Goal: Answer question/provide support: Share knowledge or assist other users

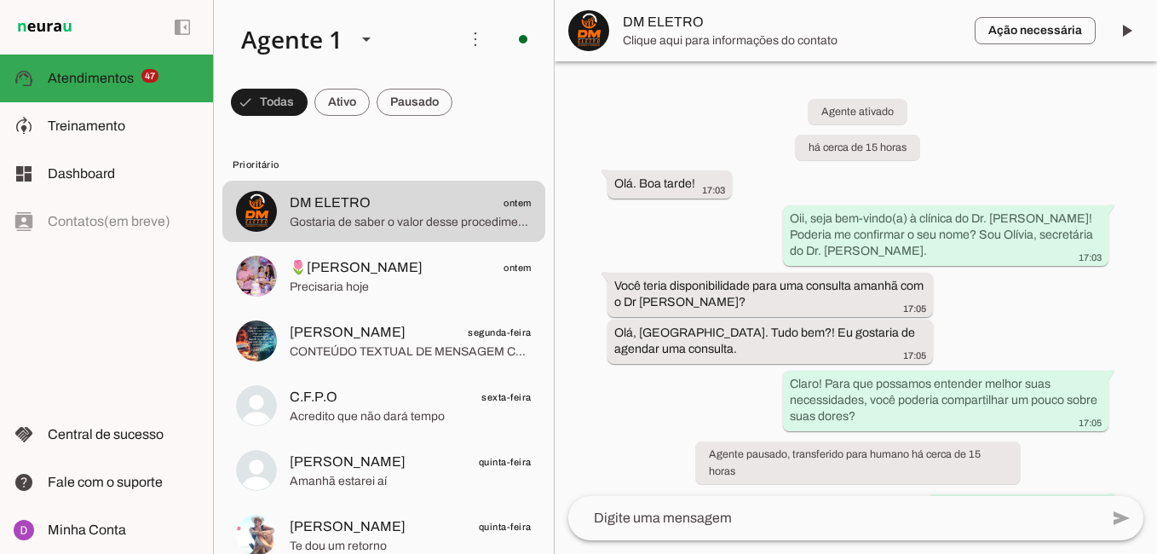
scroll to position [401, 0]
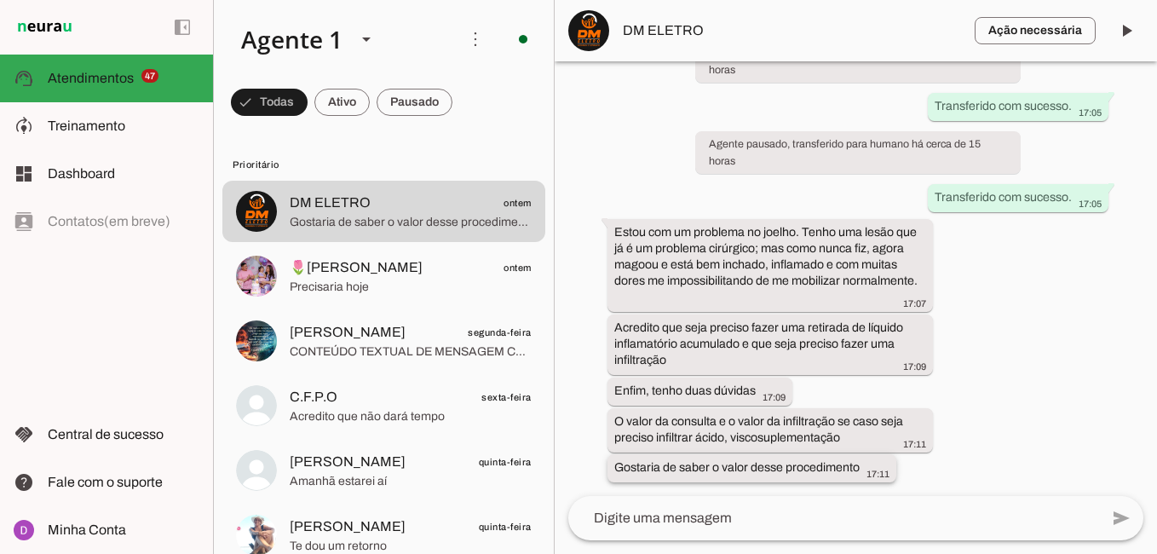
drag, startPoint x: 618, startPoint y: 417, endPoint x: 864, endPoint y: 471, distance: 252.2
click at [864, 471] on div "Agente ativado há cerca de 15 horas [GEOGRAPHIC_DATA]. Boa tarde! 17:03 Oii, se…" at bounding box center [856, 278] width 602 height 435
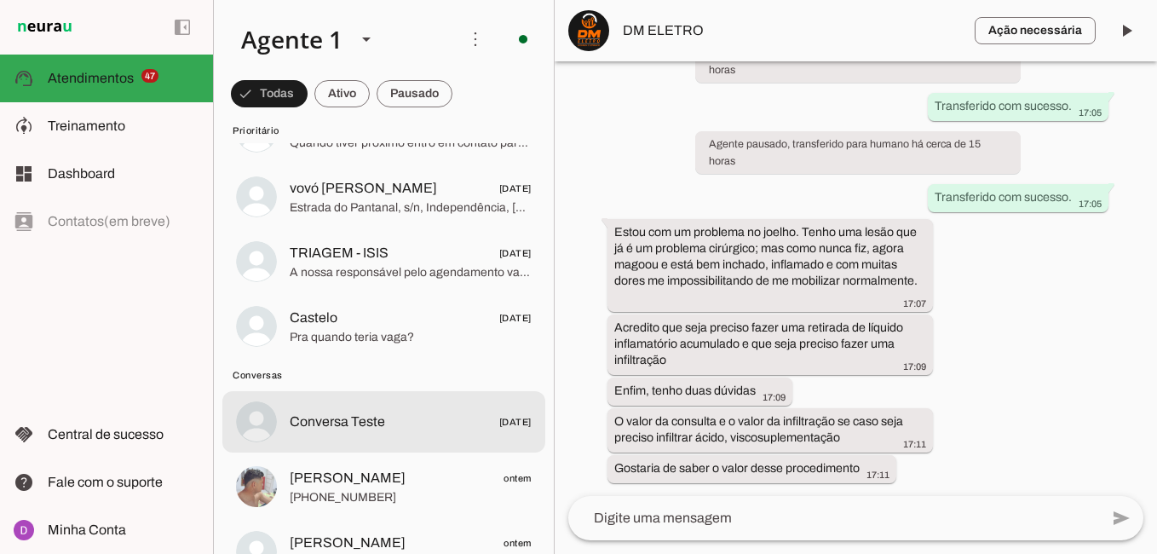
scroll to position [3057, 0]
click at [356, 407] on md-item "Conversa Teste [DATE]" at bounding box center [383, 422] width 323 height 61
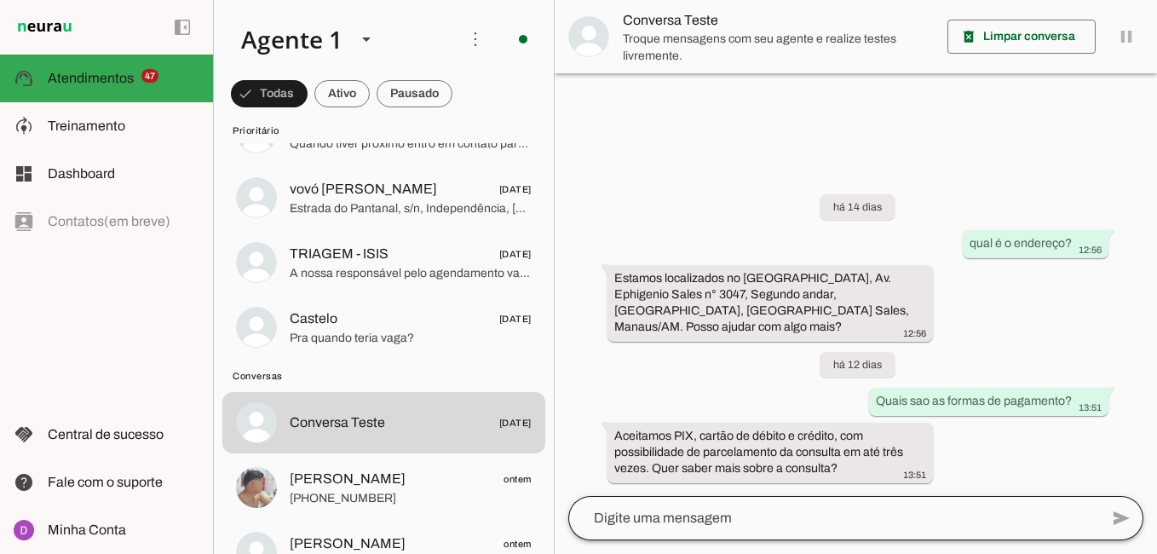
click at [770, 506] on div at bounding box center [833, 518] width 531 height 44
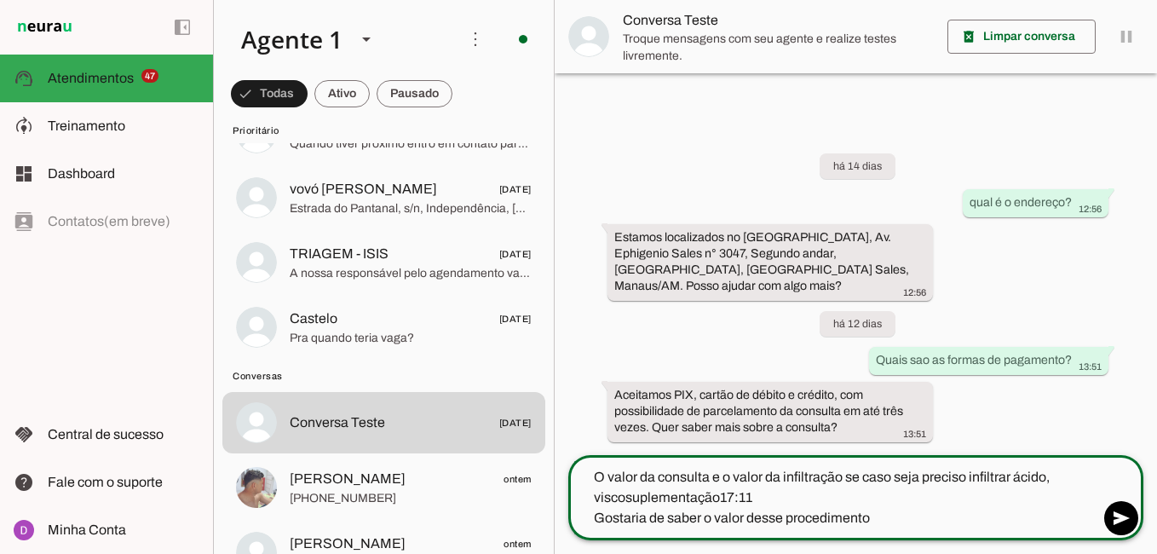
click at [757, 502] on textarea "O valor da consulta e o valor da infiltração se caso seja preciso infiltrar áci…" at bounding box center [833, 497] width 531 height 61
type textarea "O valor da consulta e o valor da infiltração se caso seja preciso infiltrar áci…"
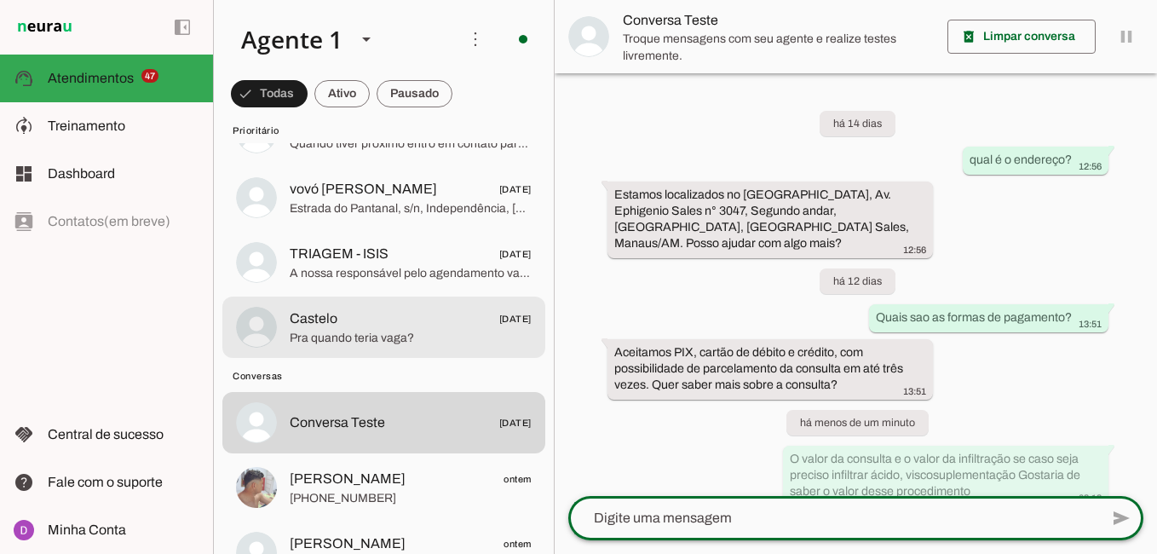
click at [401, 336] on span "Pra quando teria vaga?" at bounding box center [411, 338] width 242 height 17
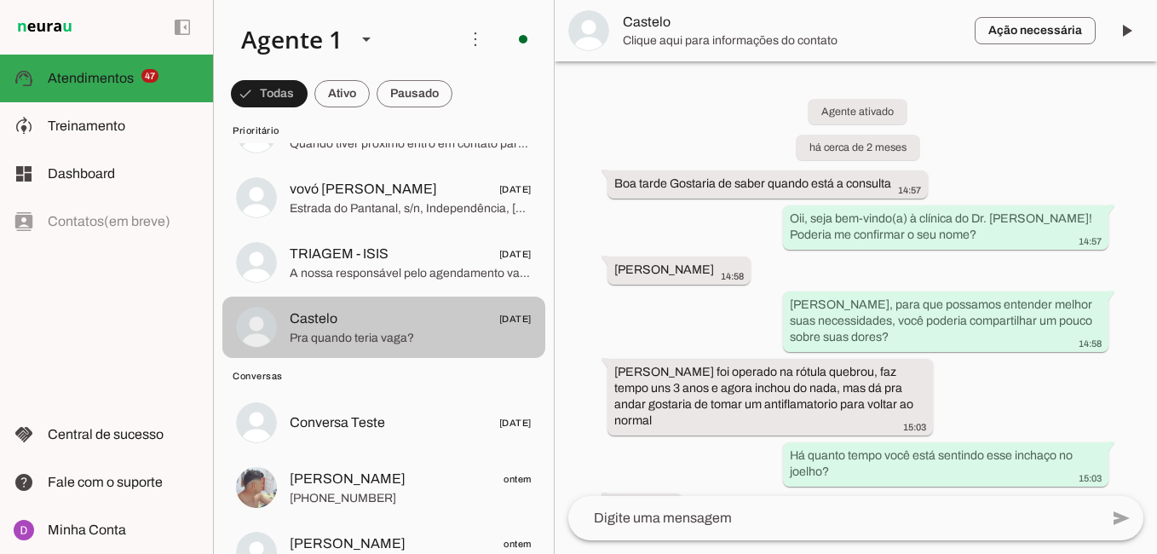
scroll to position [1254, 0]
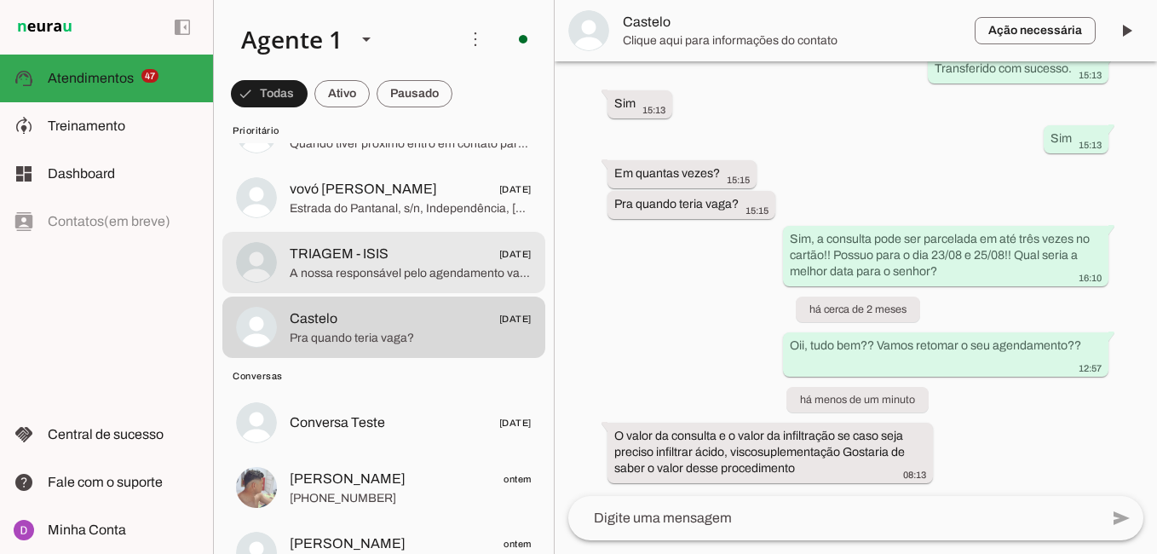
click at [409, 274] on span "A nossa responsável pelo agendamento vai falar com você." at bounding box center [411, 273] width 242 height 17
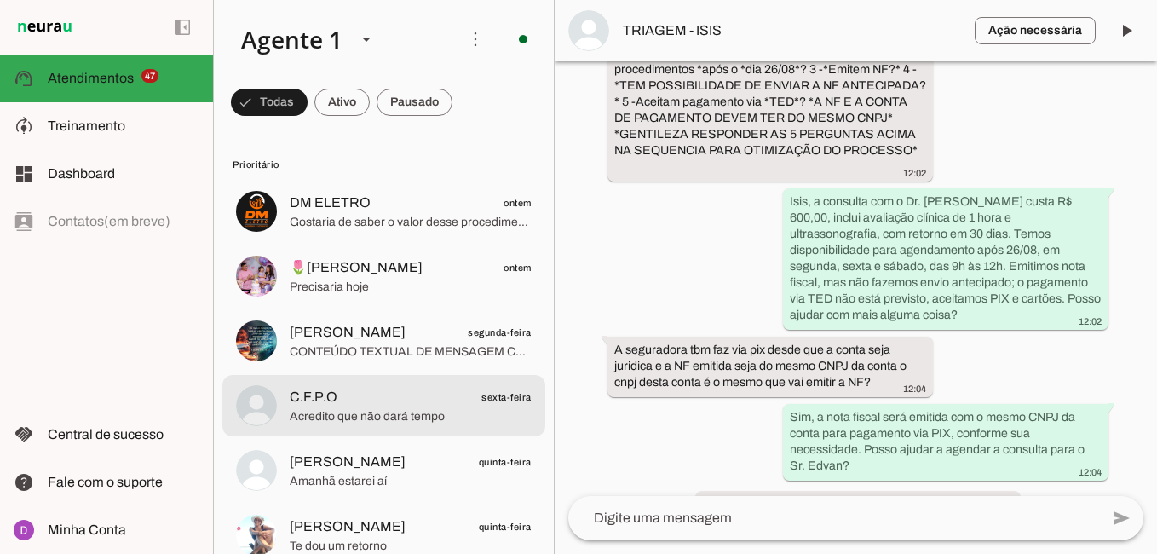
click at [432, 388] on span "C.F.P.O sexta-feira" at bounding box center [411, 397] width 242 height 21
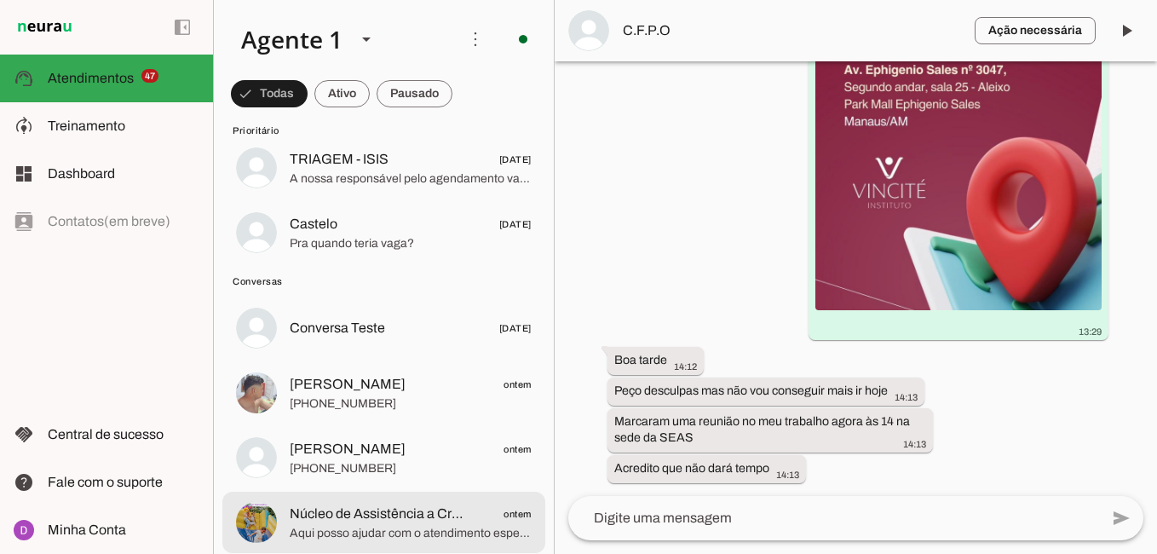
scroll to position [3148, 0]
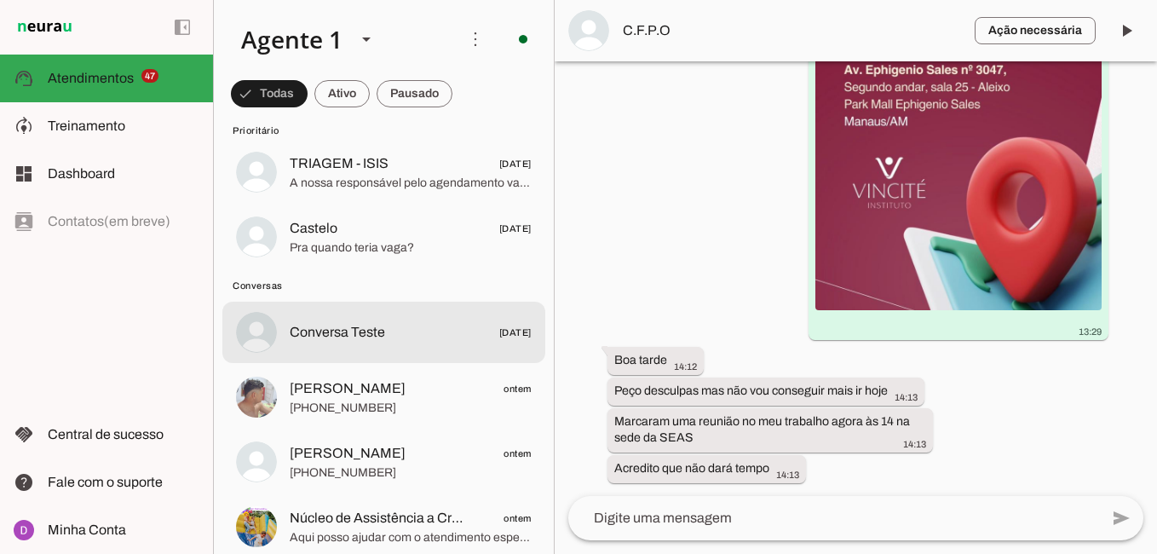
click at [402, 328] on span "Conversa Teste [DATE]" at bounding box center [411, 332] width 242 height 21
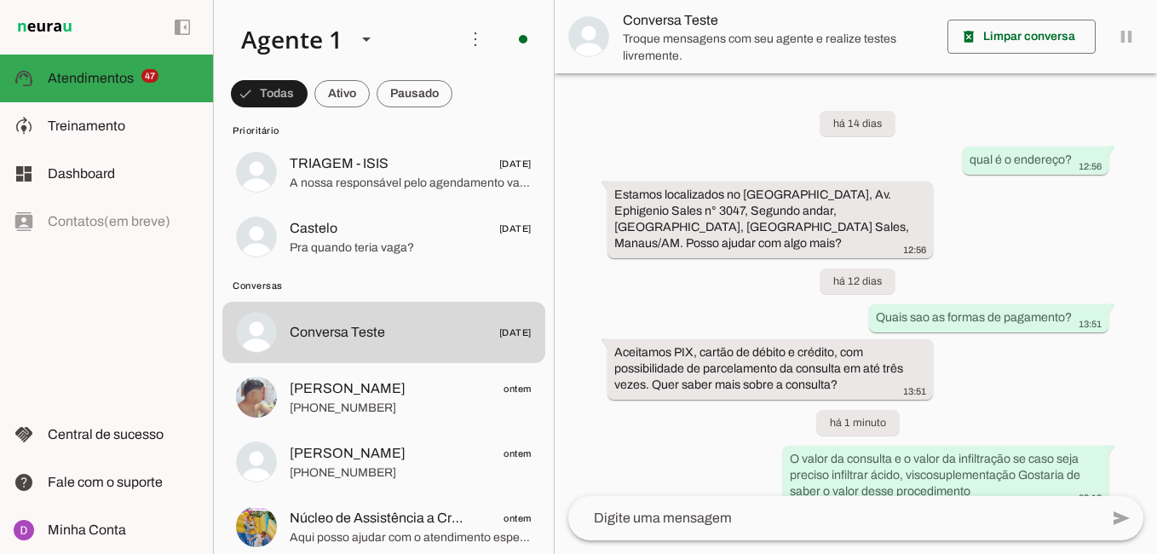
scroll to position [123, 0]
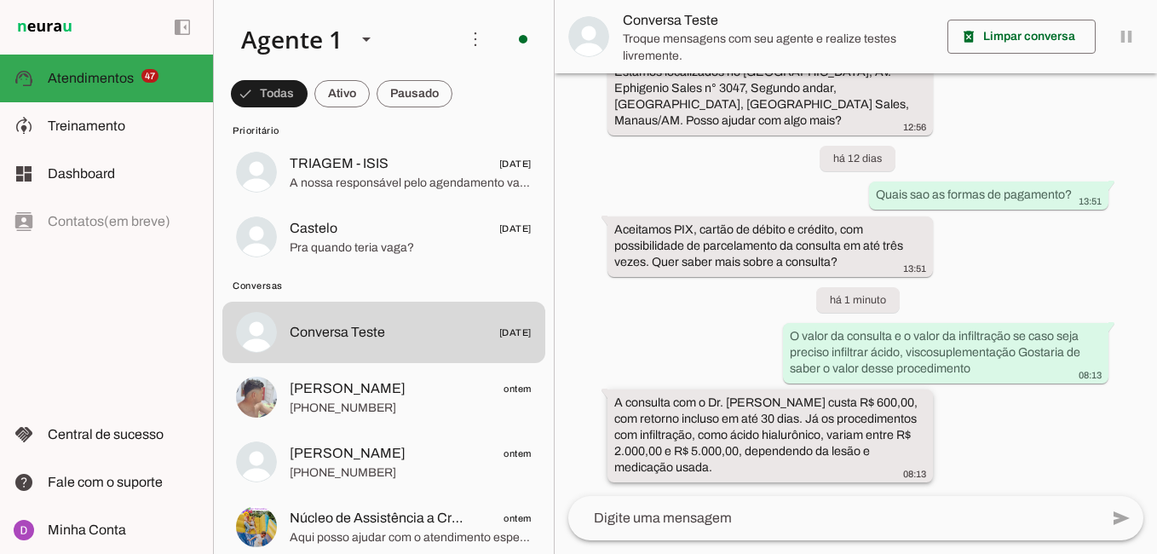
drag, startPoint x: 764, startPoint y: 467, endPoint x: 614, endPoint y: 402, distance: 164.1
click at [614, 402] on div "A consulta com o Dr. [PERSON_NAME] custa R$ 600,00, com retorno incluso em até …" at bounding box center [770, 438] width 312 height 86
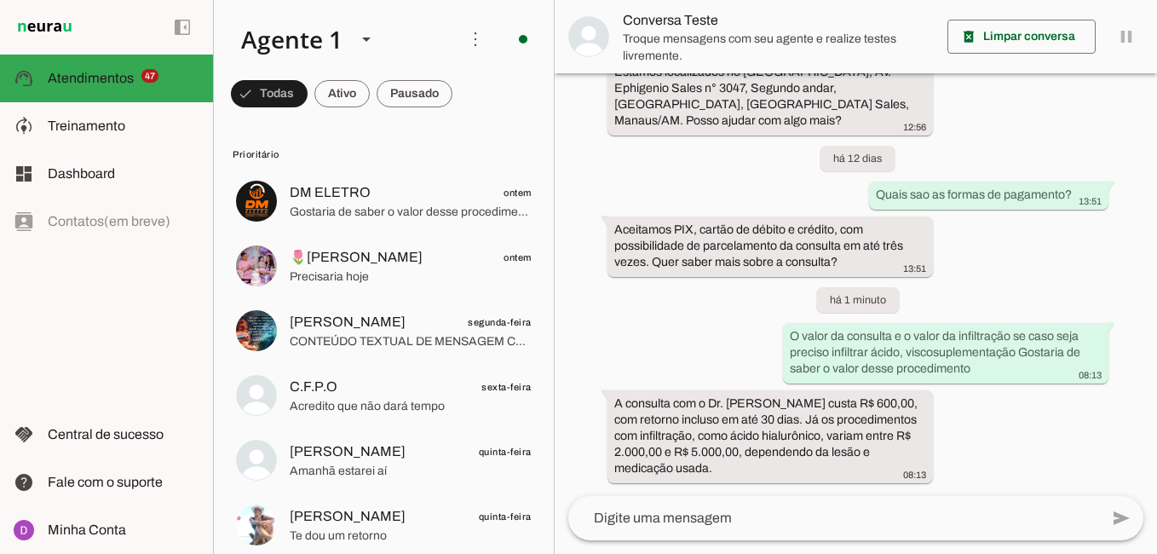
scroll to position [0, 0]
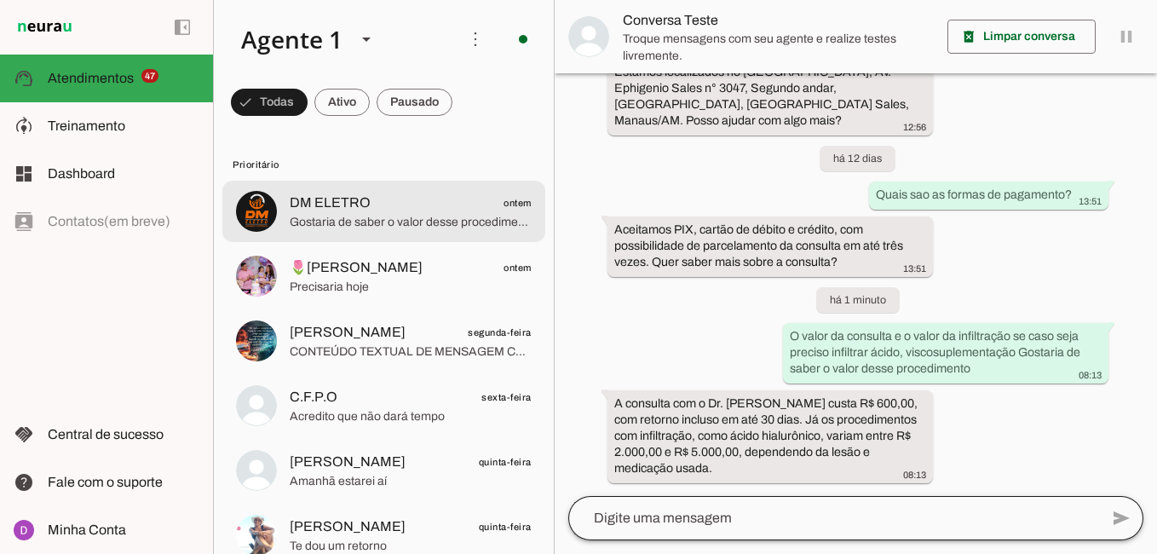
drag, startPoint x: 373, startPoint y: 230, endPoint x: 802, endPoint y: 500, distance: 506.6
click at [372, 229] on span "Gostaria de saber o valor desse procedimento" at bounding box center [411, 222] width 242 height 17
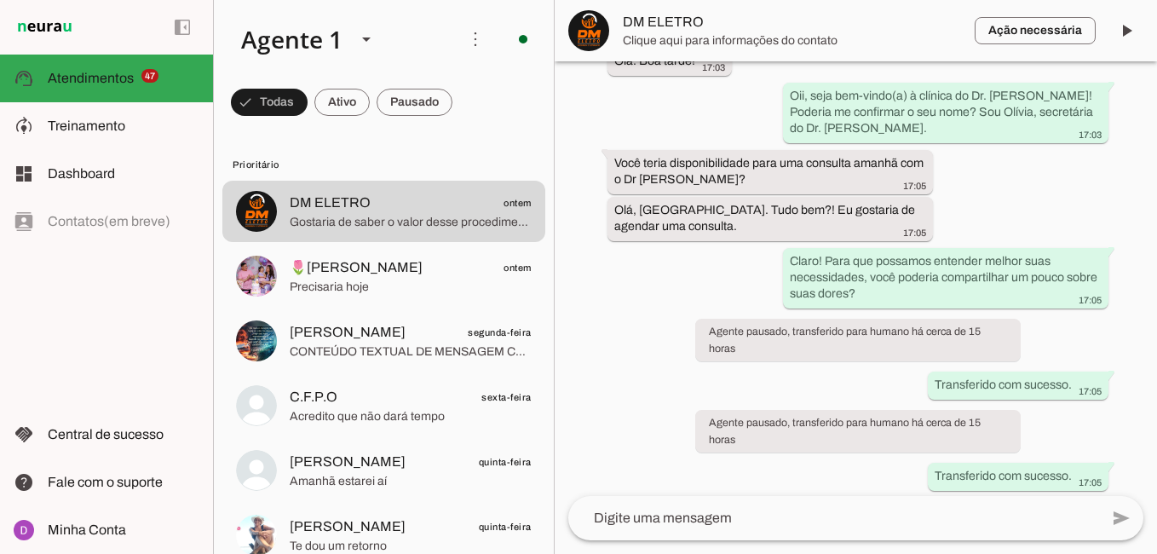
scroll to position [401, 0]
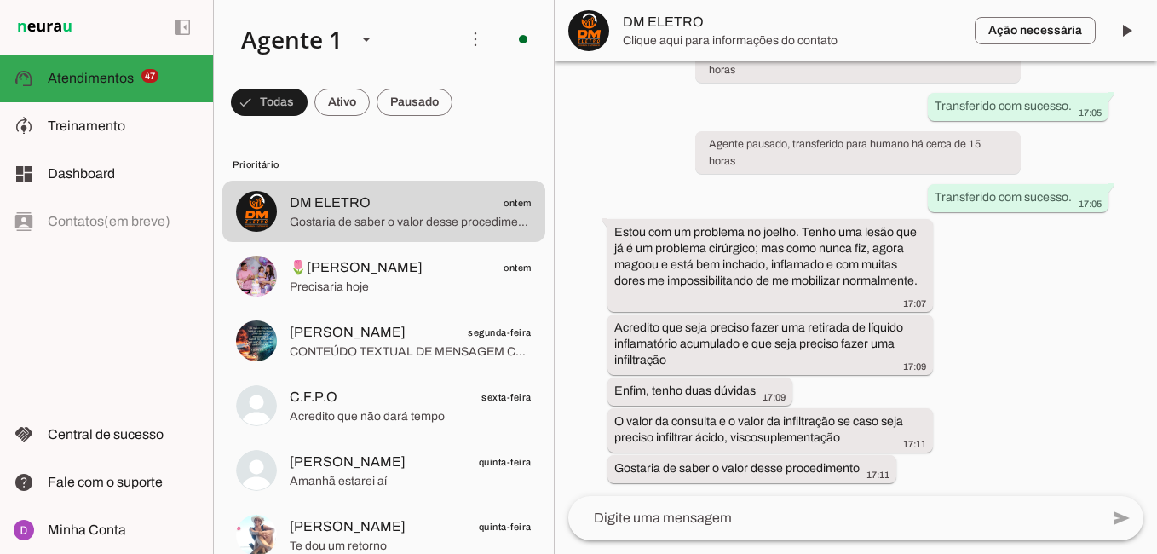
click at [755, 513] on textarea at bounding box center [833, 518] width 531 height 20
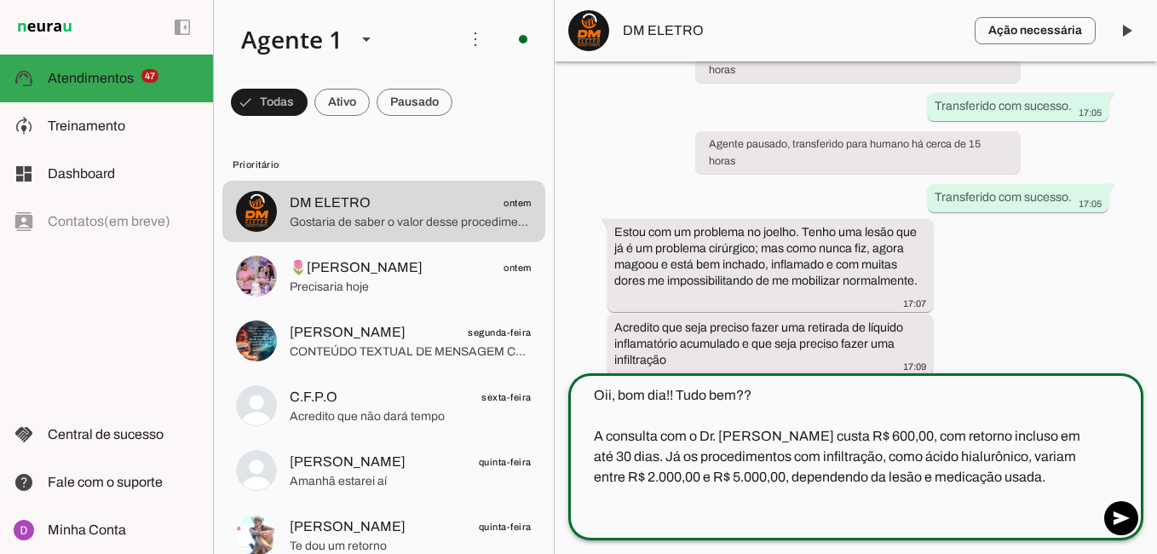
click at [687, 394] on textarea "Oii, bom dia!! Tudo bem?? A consulta com o Dr. [PERSON_NAME] custa R$ 600,00, c…" at bounding box center [833, 456] width 531 height 143
click at [713, 505] on textarea "Oii, bom dia!! tudo bem?? A consulta com o Dr. [PERSON_NAME] custa R$ 600,00, c…" at bounding box center [833, 456] width 531 height 143
click at [702, 516] on textarea "Oii, bom dia!! tudo bem?? A consulta com o Dr. [PERSON_NAME] custa R$ 600,00, c…" at bounding box center [833, 456] width 531 height 143
type textarea "Oii, bom dia!! tudo bem?? A consulta com o Dr. [PERSON_NAME] custa R$ 600,00, c…"
type md-outlined-text-field "Oii, bom dia!! tudo bem?? A consulta com o Dr. [PERSON_NAME] custa R$ 600,00, c…"
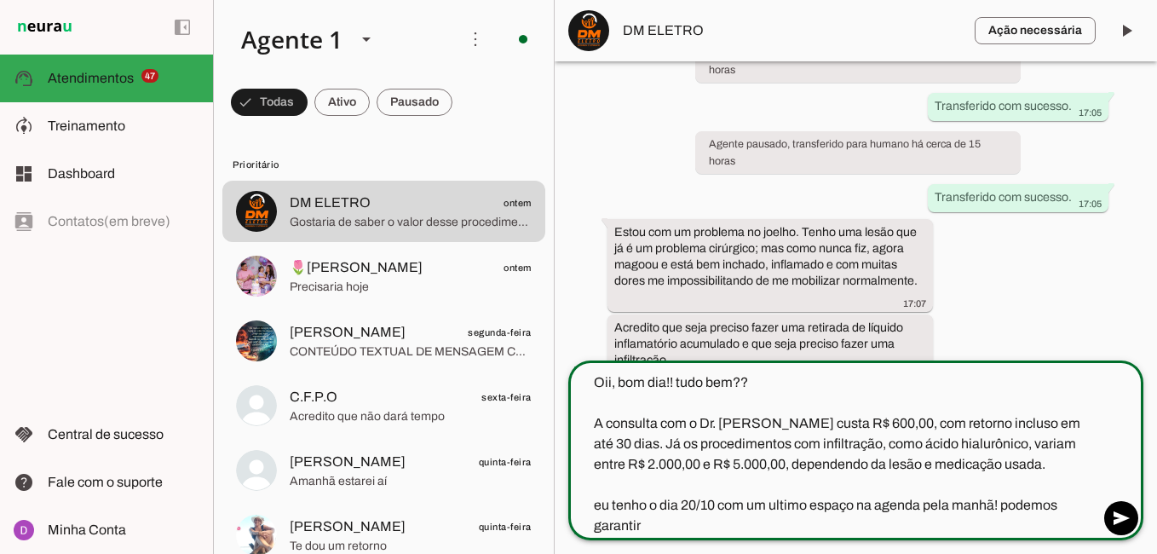
type textarea "Oii, bom dia!! tudo bem?? A consulta com o Dr. [PERSON_NAME] custa R$ 600,00, c…"
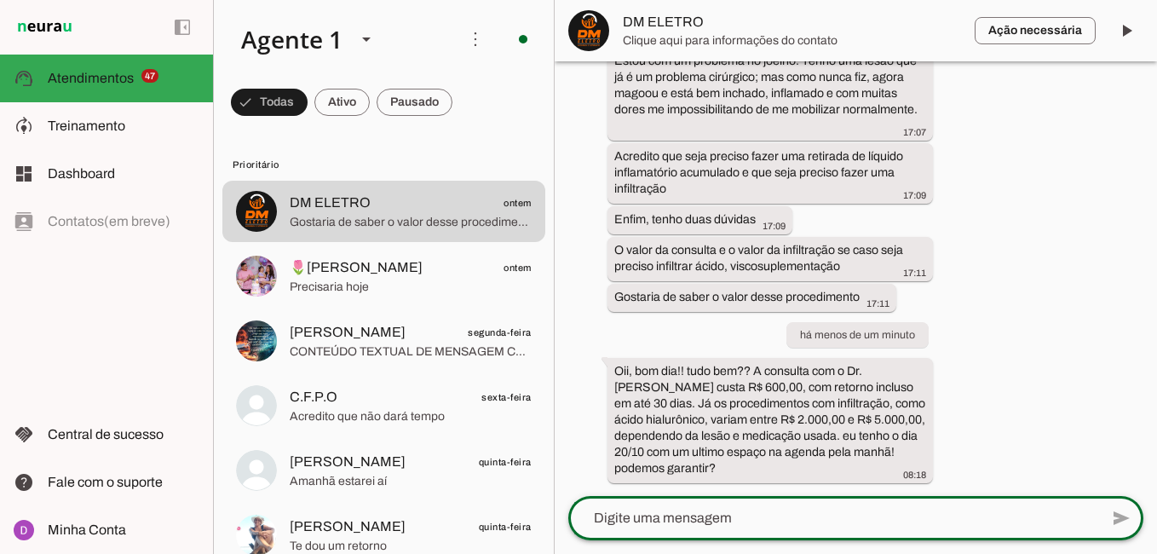
scroll to position [618, 0]
